Goal: Task Accomplishment & Management: Manage account settings

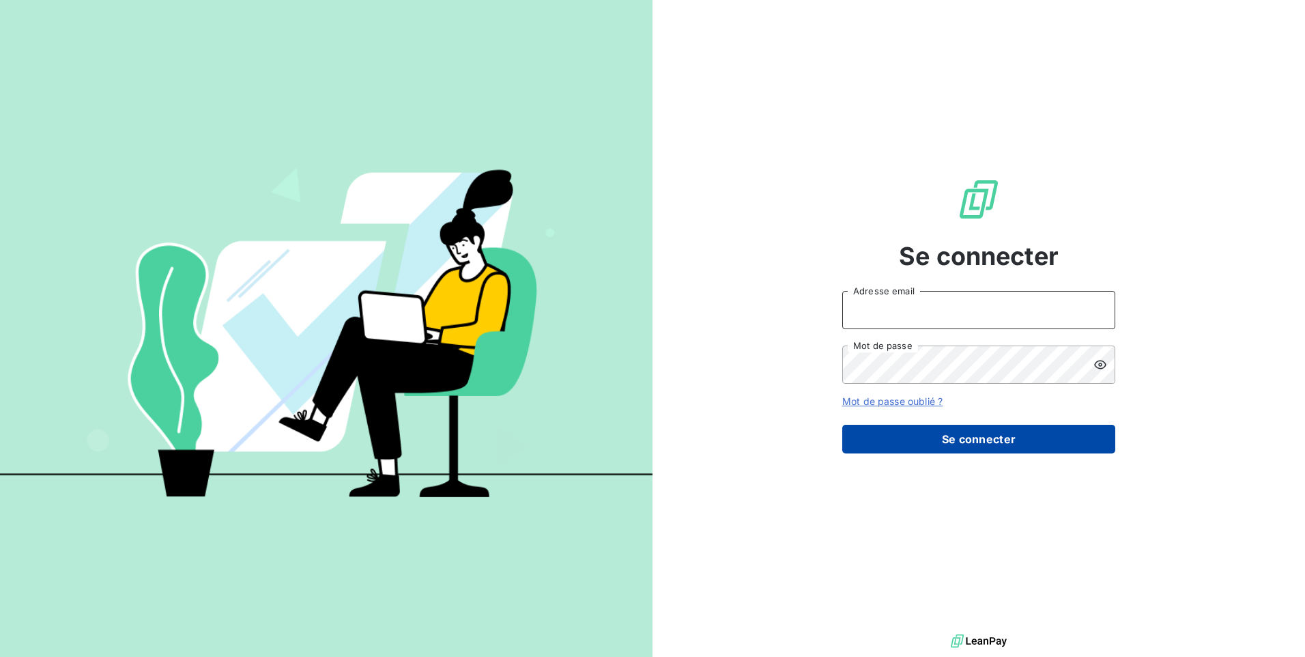
type input "[EMAIL_ADDRESS][DOMAIN_NAME]"
click at [1009, 446] on button "Se connecter" at bounding box center [978, 439] width 273 height 29
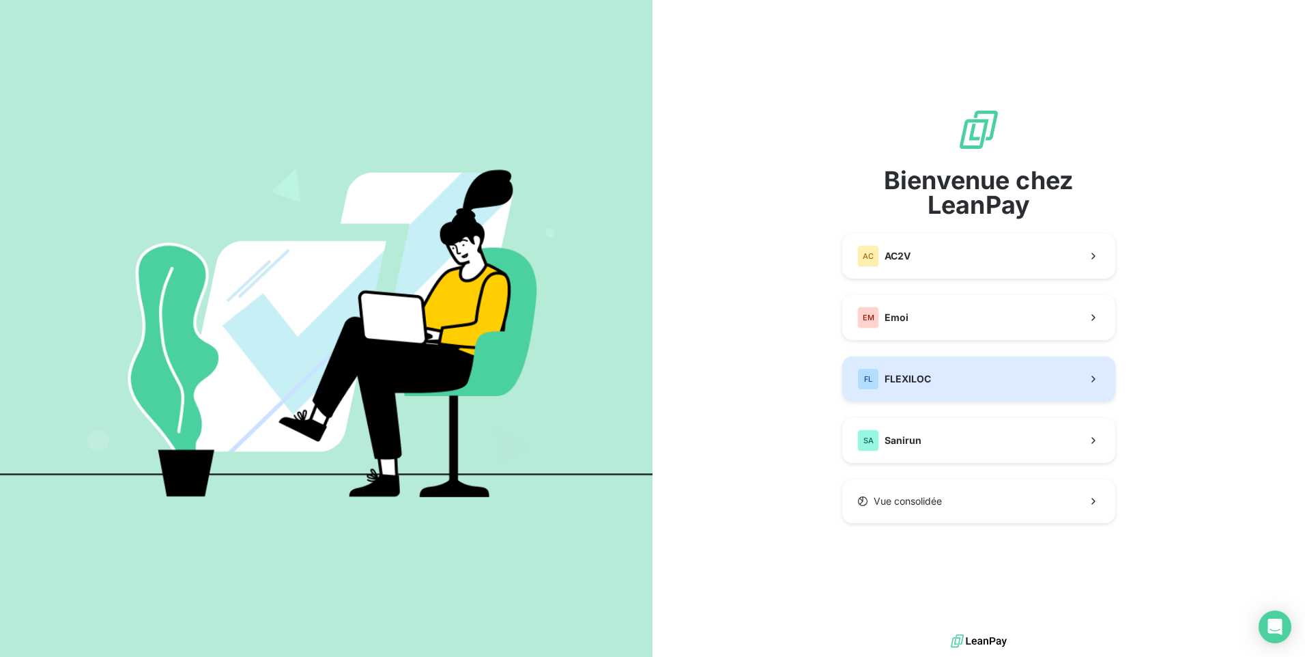
click at [934, 384] on button "FL FLEXILOC" at bounding box center [978, 378] width 273 height 45
